Goal: Find contact information: Find contact information

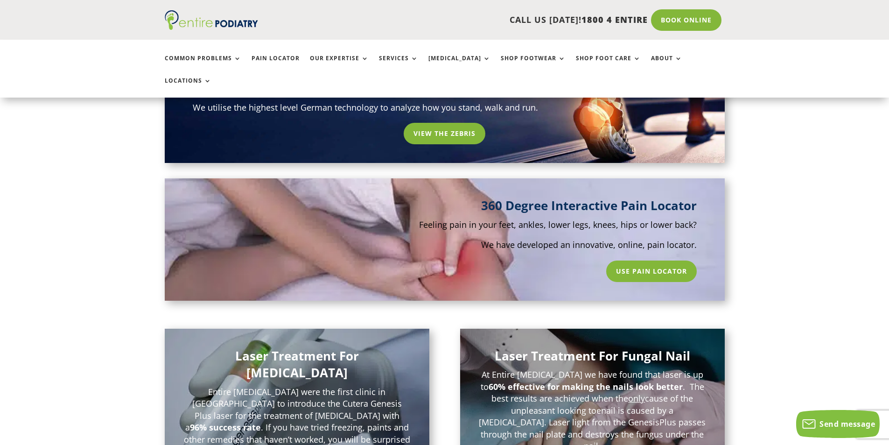
scroll to position [784, 0]
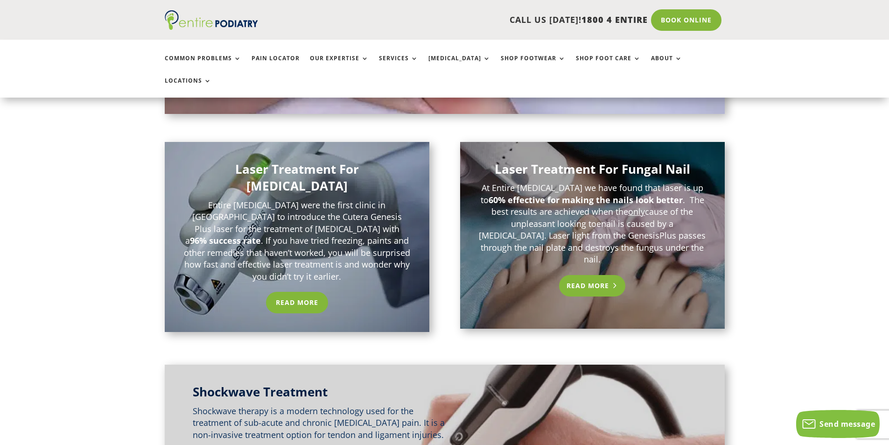
click at [595, 275] on link "Read More" at bounding box center [592, 285] width 67 height 21
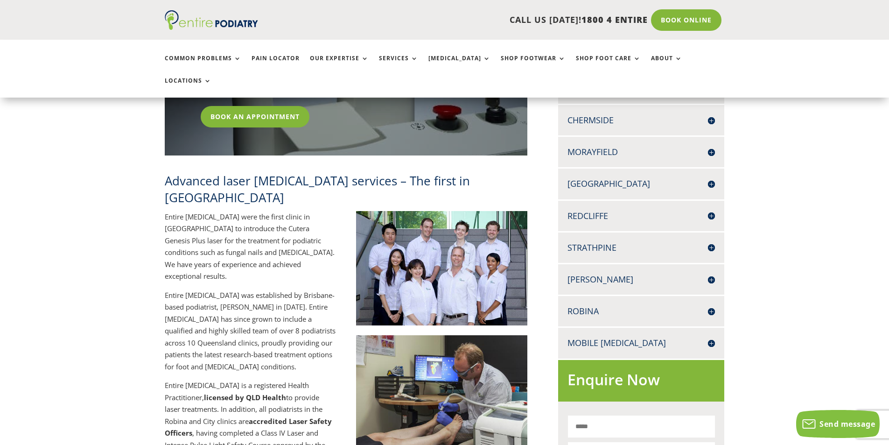
scroll to position [75, 0]
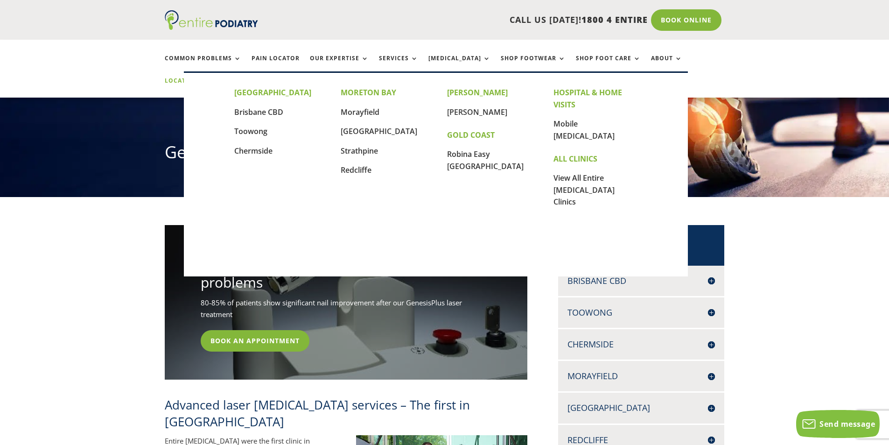
click at [211, 77] on link "Locations" at bounding box center [188, 87] width 47 height 20
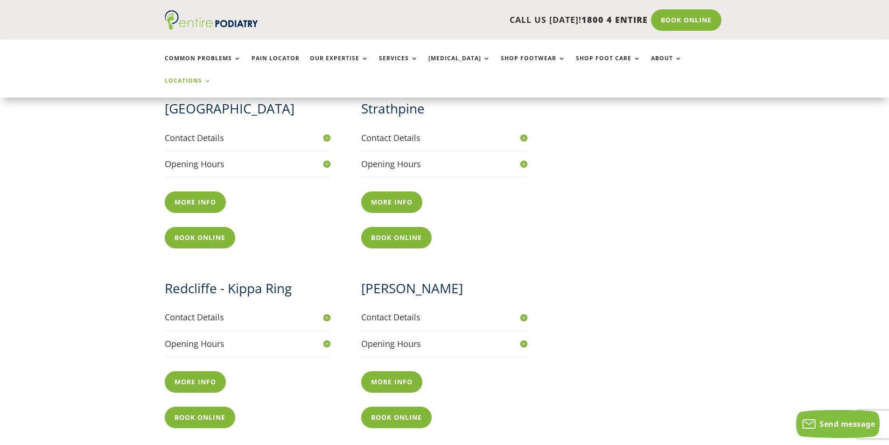
scroll to position [858, 0]
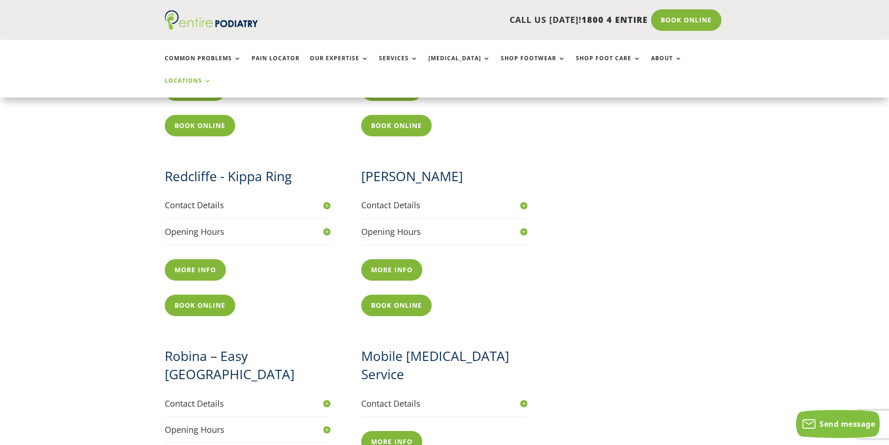
click at [404, 199] on h4 "Contact Details" at bounding box center [444, 205] width 166 height 12
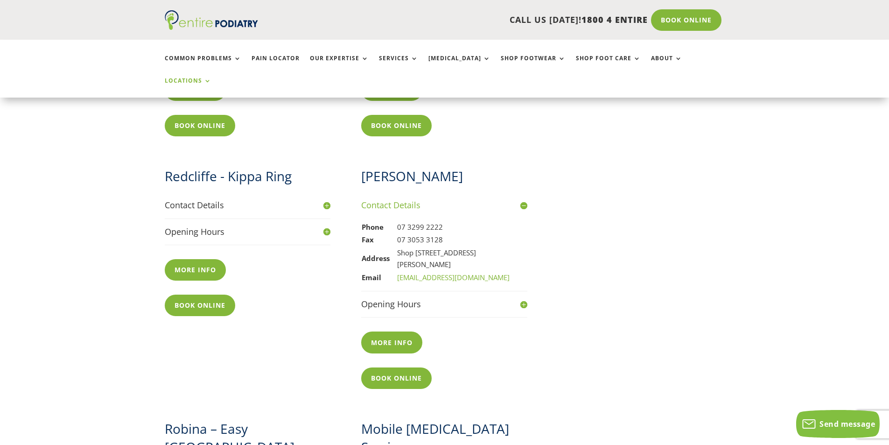
scroll to position [821, 0]
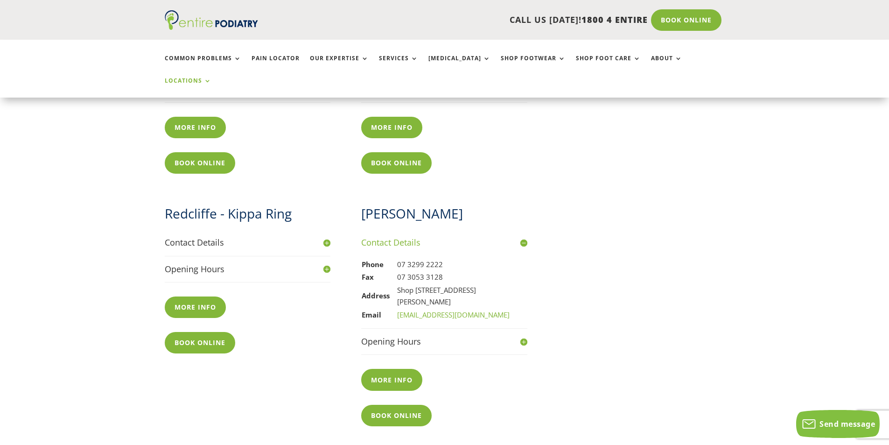
click at [407, 335] on h4 "Opening Hours" at bounding box center [444, 341] width 166 height 12
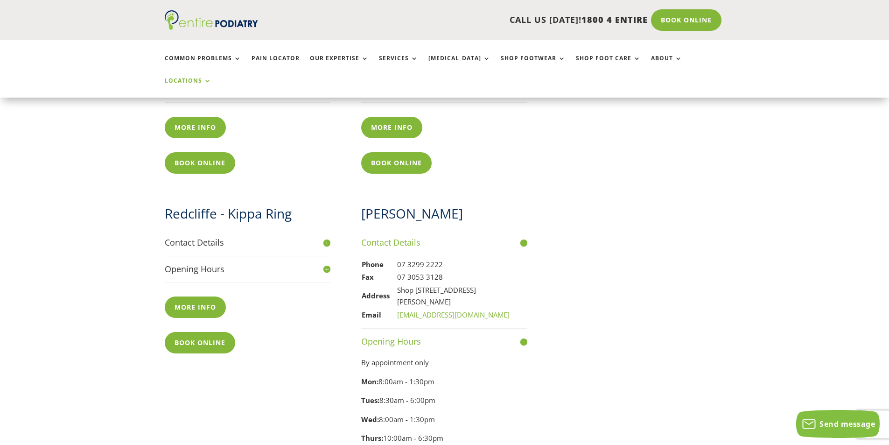
scroll to position [1007, 0]
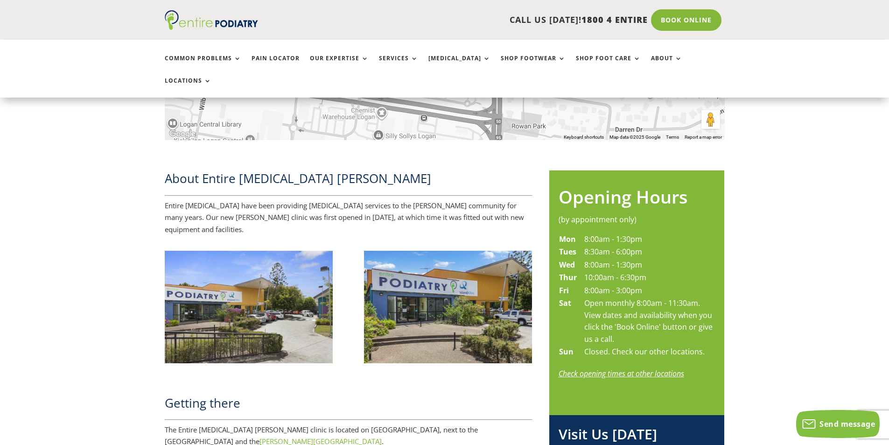
scroll to position [485, 0]
